Goal: Task Accomplishment & Management: Complete application form

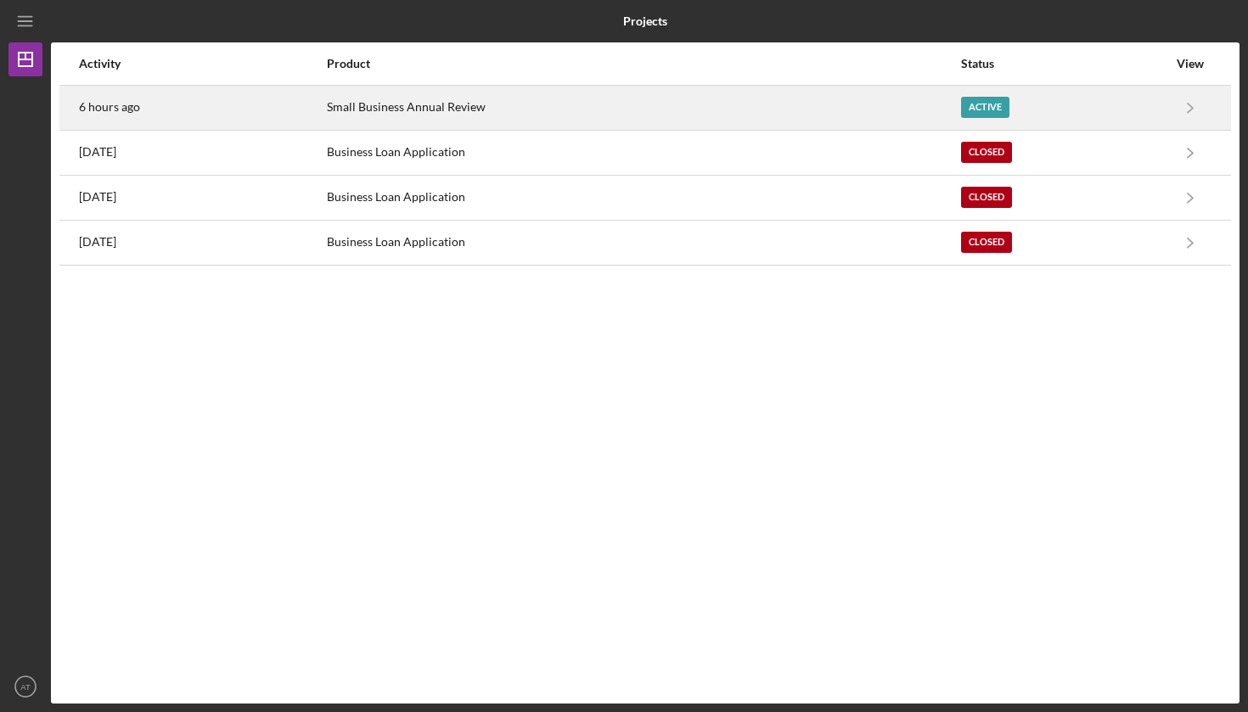
click at [440, 112] on div "Small Business Annual Review" at bounding box center [643, 108] width 632 height 42
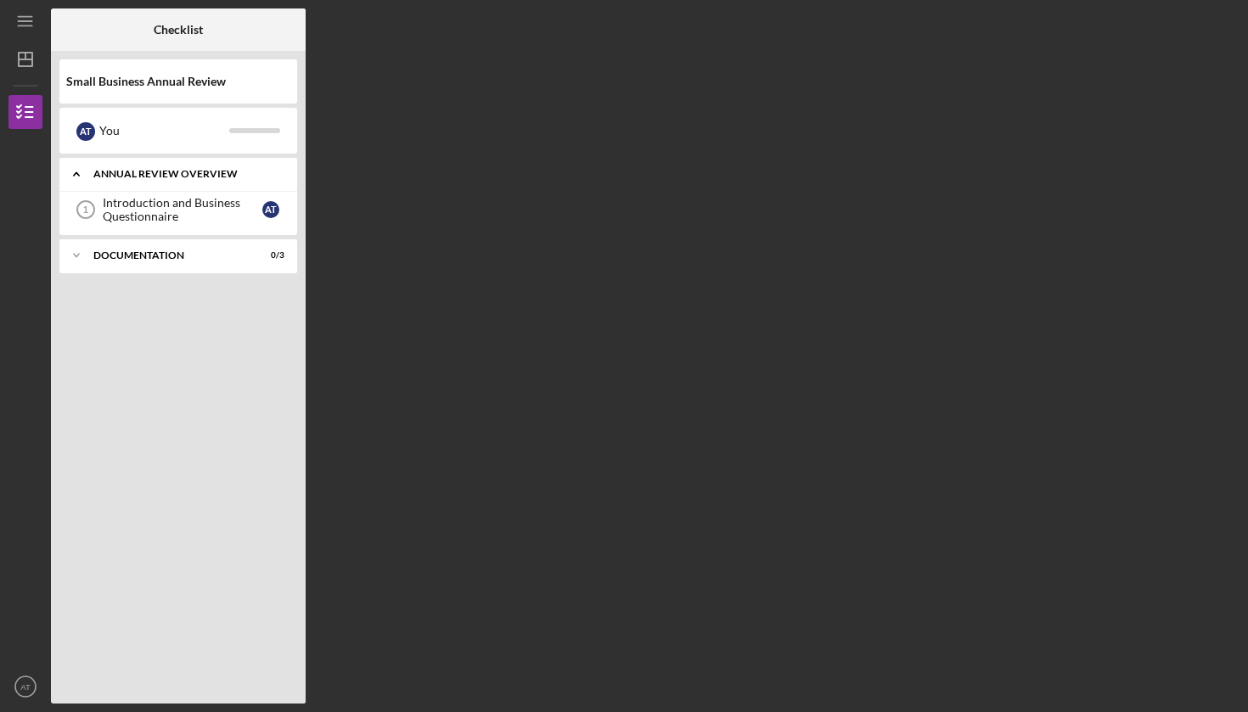
click at [207, 188] on div "Icon/Expander Annual Review Overview 0 / 1" at bounding box center [178, 174] width 238 height 35
click at [207, 188] on div "Icon/Expander Annual Review Overview 0 / 1" at bounding box center [178, 174] width 238 height 34
click at [261, 210] on div "Introduction and Business Questionnaire" at bounding box center [183, 209] width 160 height 27
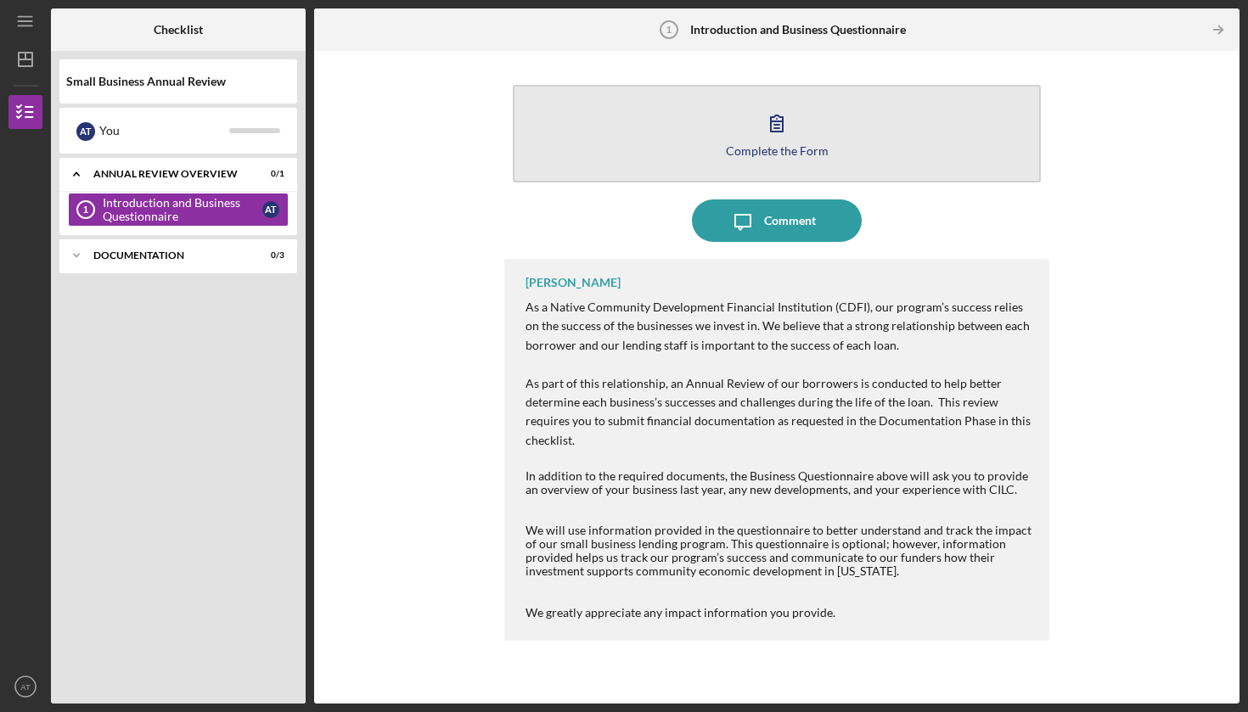
click at [775, 148] on div "Complete the Form" at bounding box center [777, 150] width 103 height 13
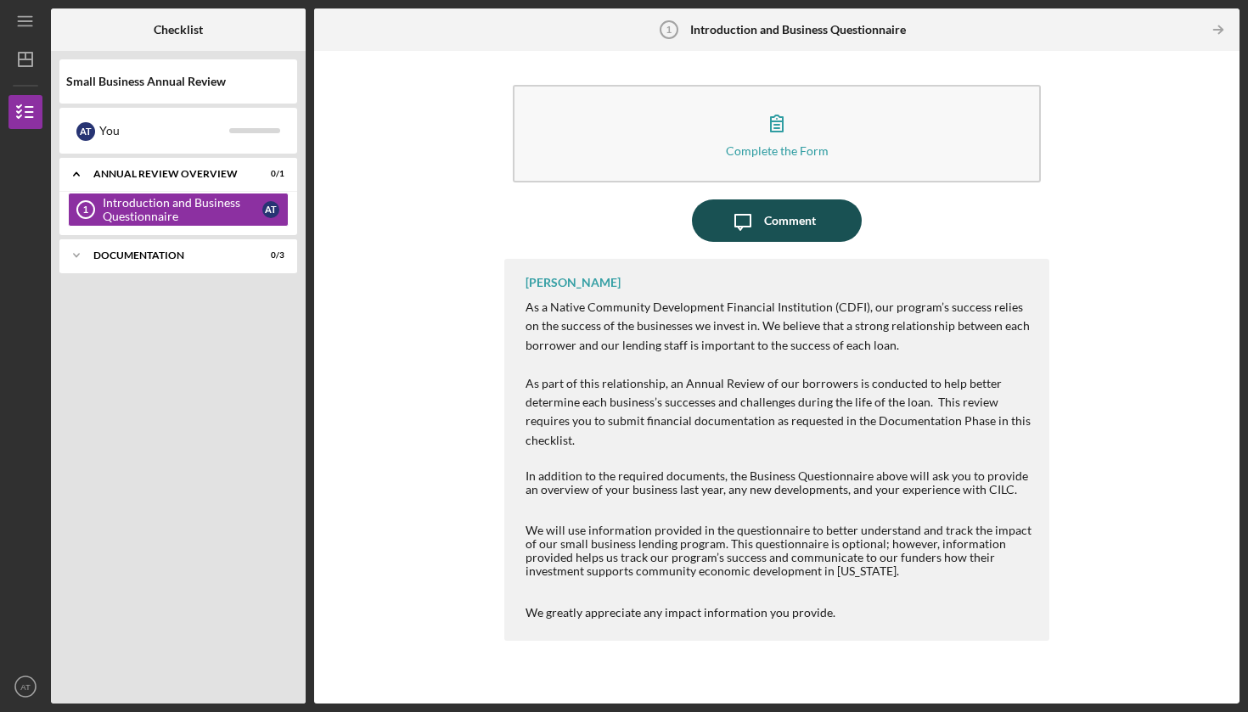
click at [754, 221] on icon "Icon/Message" at bounding box center [742, 220] width 42 height 42
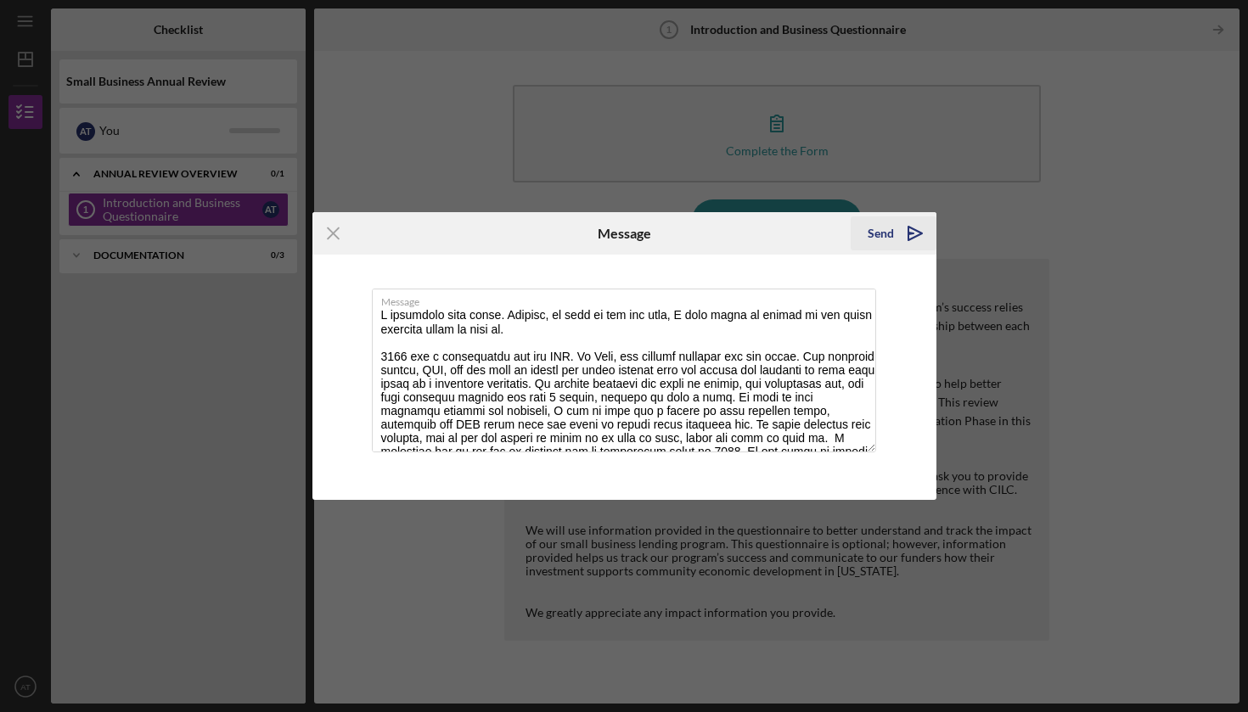
type textarea "I completed this again. However, in case it did not save, I will paste my answe…"
click at [882, 232] on div "Send" at bounding box center [880, 233] width 26 height 34
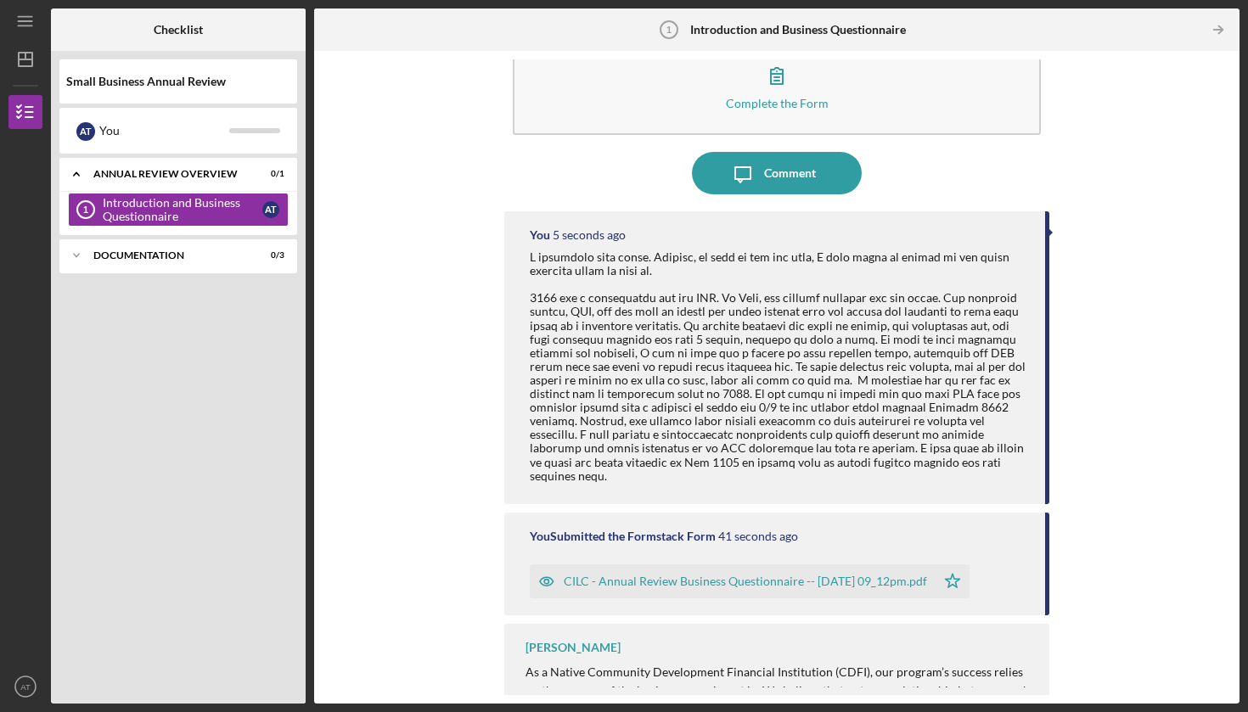
scroll to position [46, 0]
